Goal: Navigation & Orientation: Go to known website

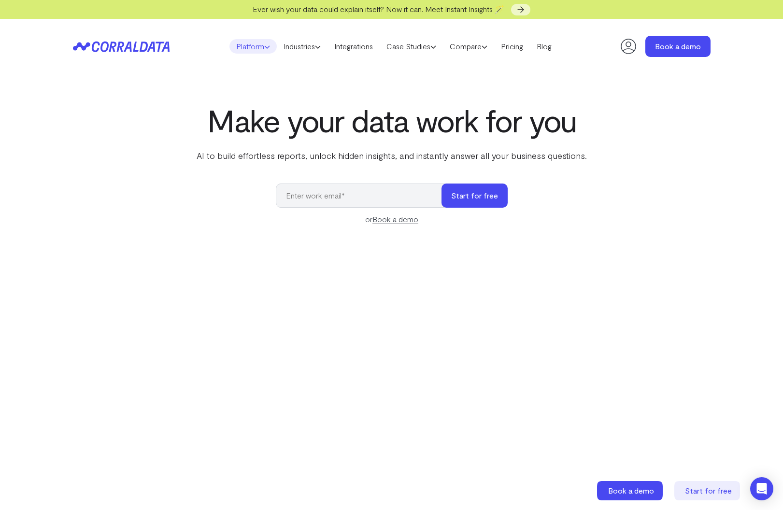
click at [254, 44] on link "Platform" at bounding box center [253, 46] width 47 height 14
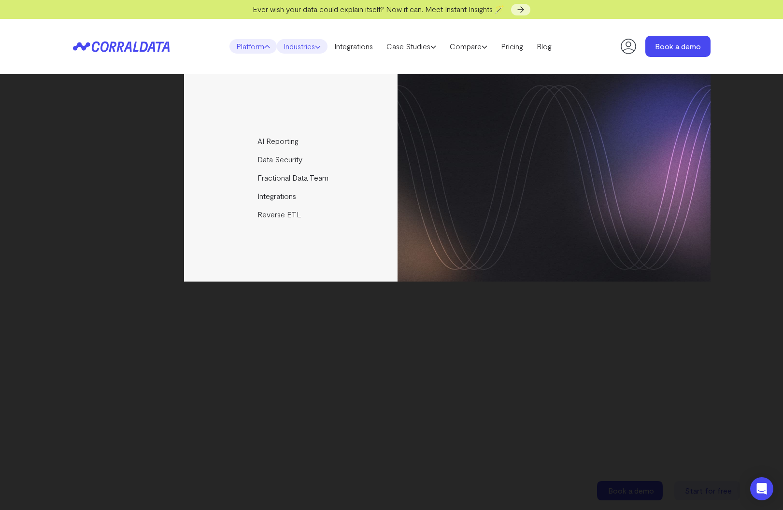
click at [291, 45] on link "Industries" at bounding box center [302, 46] width 51 height 14
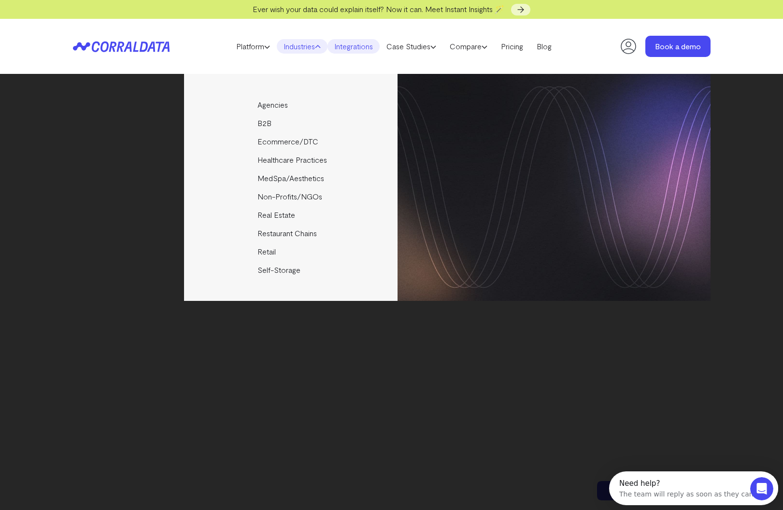
click at [364, 47] on link "Integrations" at bounding box center [354, 46] width 52 height 14
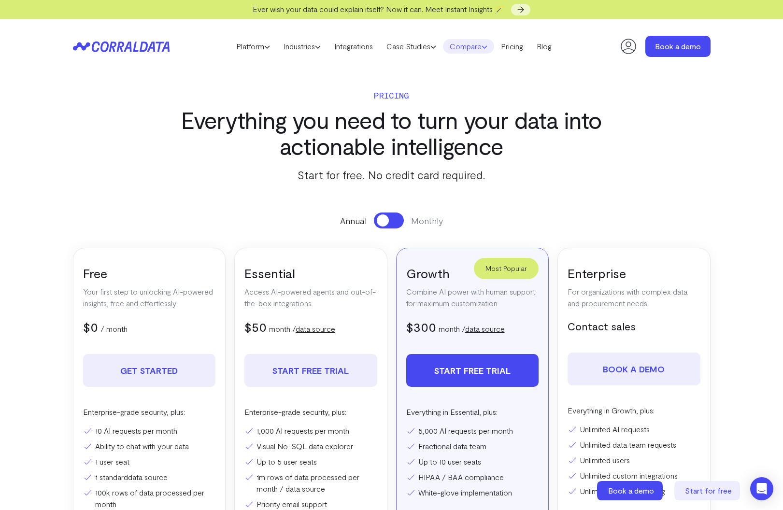
click at [478, 49] on link "Compare" at bounding box center [468, 46] width 51 height 14
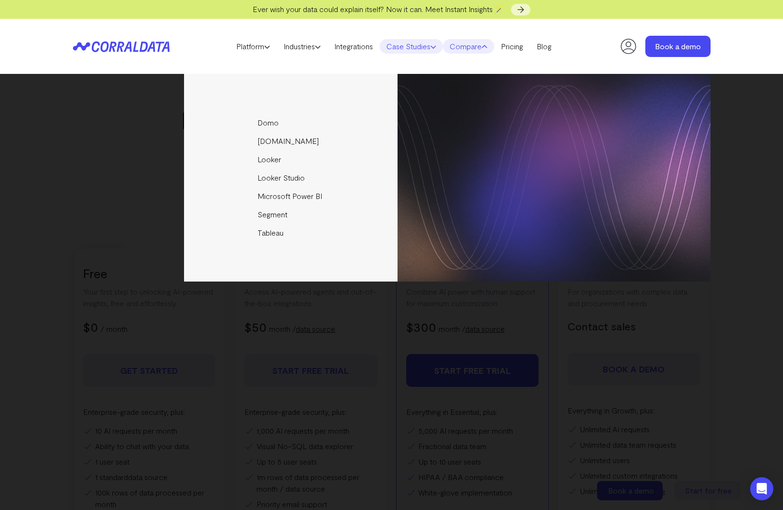
click at [400, 43] on link "Case Studies" at bounding box center [411, 46] width 63 height 14
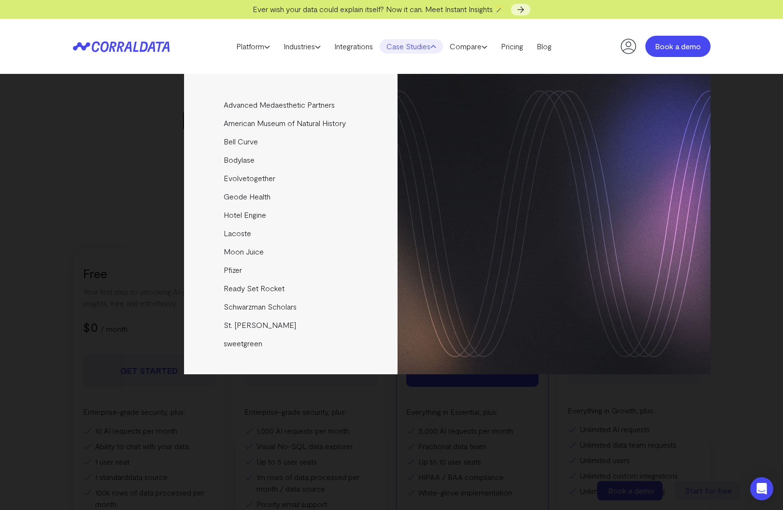
click at [660, 45] on link "Book a demo" at bounding box center [678, 46] width 65 height 21
